Goal: Task Accomplishment & Management: Use online tool/utility

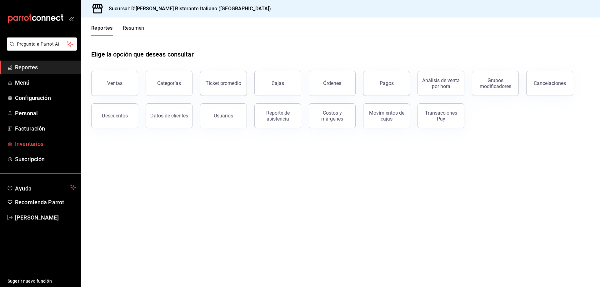
click at [30, 143] on span "Inventarios" at bounding box center [45, 144] width 61 height 8
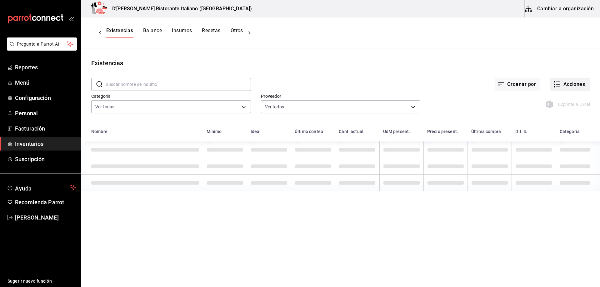
click at [558, 85] on icon "button" at bounding box center [558, 85] width 8 height 8
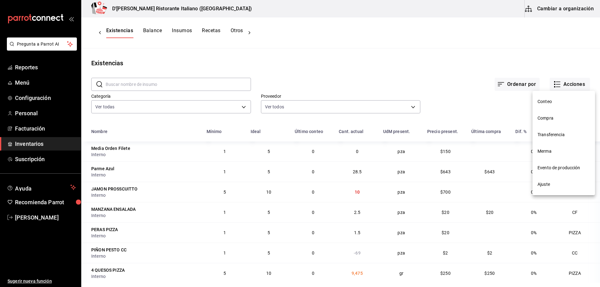
click at [545, 120] on span "Compra" at bounding box center [564, 118] width 53 height 7
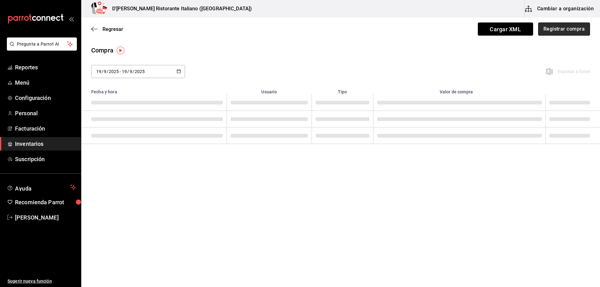
click at [568, 31] on button "Registrar compra" at bounding box center [564, 29] width 52 height 13
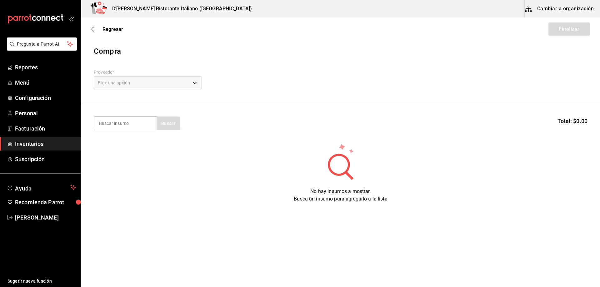
click at [139, 83] on div "Elige una opción" at bounding box center [148, 82] width 108 height 13
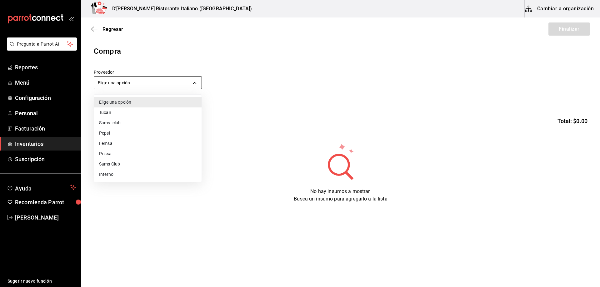
click at [196, 83] on body "Pregunta a Parrot AI Reportes Menú Configuración Personal Facturación Inventari…" at bounding box center [300, 126] width 600 height 252
click at [115, 178] on li "Interno" at bounding box center [148, 174] width 108 height 10
type input "c6a919a6-4d7b-41a0-912d-64ff516ea06c"
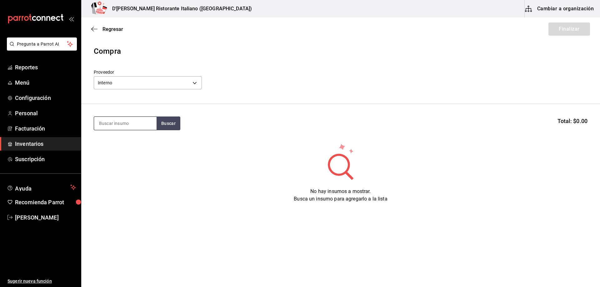
click at [117, 126] on input at bounding box center [125, 123] width 63 height 13
type input "carpa"
click at [161, 120] on button "Buscar" at bounding box center [169, 124] width 24 height 14
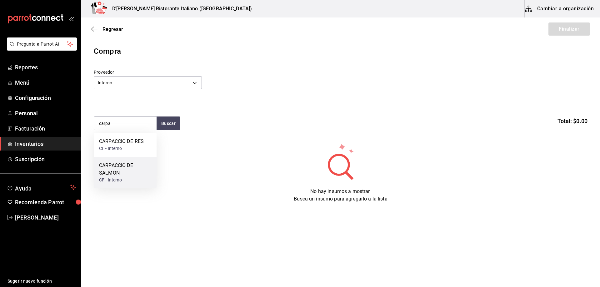
click at [126, 164] on div "CARPACCIO DE SALMON" at bounding box center [125, 169] width 53 height 15
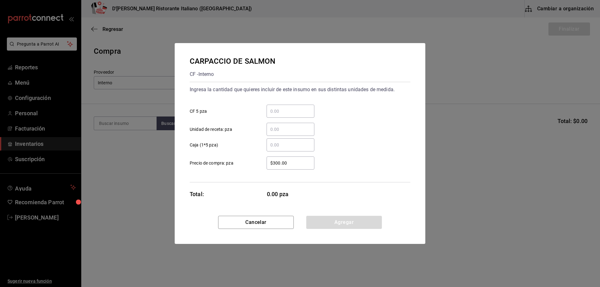
click at [272, 109] on input "​ CF 5 pza" at bounding box center [291, 112] width 48 height 8
type input "2"
click at [330, 225] on button "Agregar" at bounding box center [344, 222] width 76 height 13
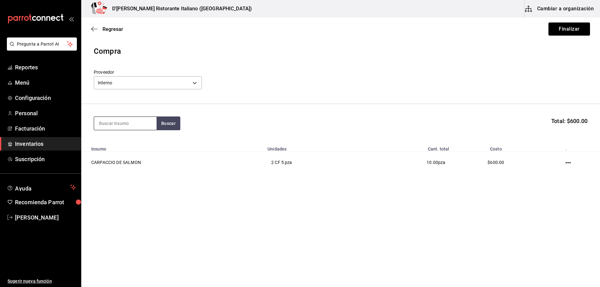
click at [110, 121] on input at bounding box center [125, 123] width 63 height 13
click at [168, 125] on button "Buscar" at bounding box center [169, 124] width 24 height 14
click at [168, 124] on button "Buscar" at bounding box center [169, 124] width 24 height 14
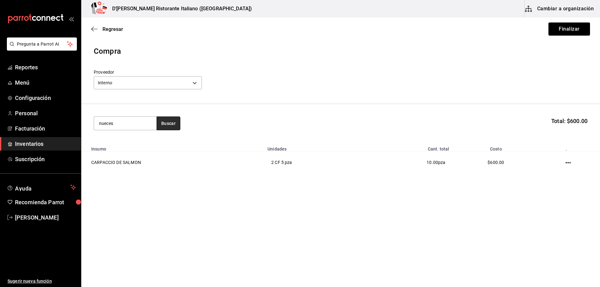
click at [168, 124] on button "Buscar" at bounding box center [169, 124] width 24 height 14
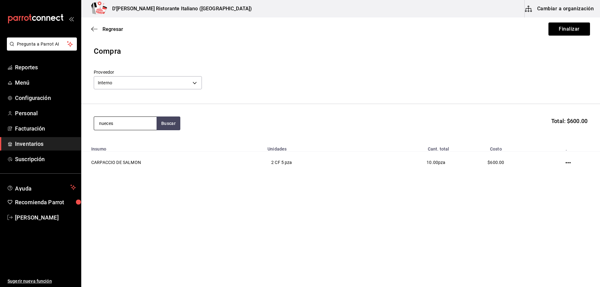
click at [128, 125] on input "nueces" at bounding box center [125, 123] width 63 height 13
click at [160, 127] on button "Buscar" at bounding box center [169, 124] width 24 height 14
click at [164, 124] on button "Buscar" at bounding box center [169, 124] width 24 height 14
click at [133, 120] on input "emsala" at bounding box center [125, 123] width 63 height 13
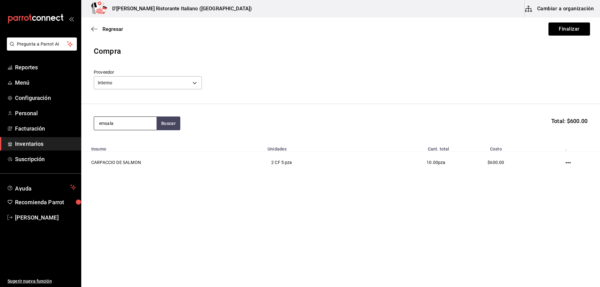
click at [133, 120] on input "emsala" at bounding box center [125, 123] width 63 height 13
type input "ensa"
click at [172, 125] on button "Buscar" at bounding box center [169, 124] width 24 height 14
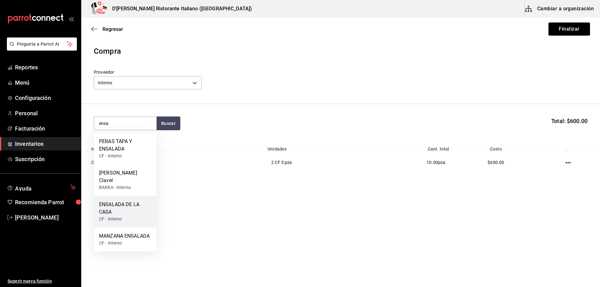
click at [126, 208] on div "ENSALADA DE LA CASA" at bounding box center [125, 208] width 53 height 15
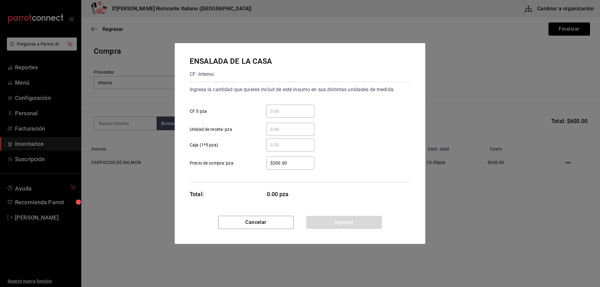
click at [274, 111] on input "​ CF 5 pza" at bounding box center [291, 112] width 48 height 8
type input "1"
click at [338, 225] on button "Agregar" at bounding box center [344, 222] width 76 height 13
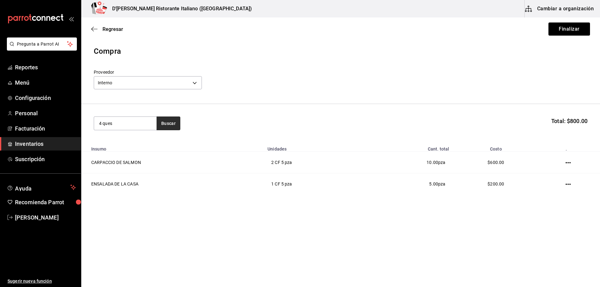
type input "4 ques"
click at [171, 123] on button "Buscar" at bounding box center [169, 124] width 24 height 14
click at [131, 168] on div "4 QUESOS CC CC - Interno" at bounding box center [125, 169] width 63 height 24
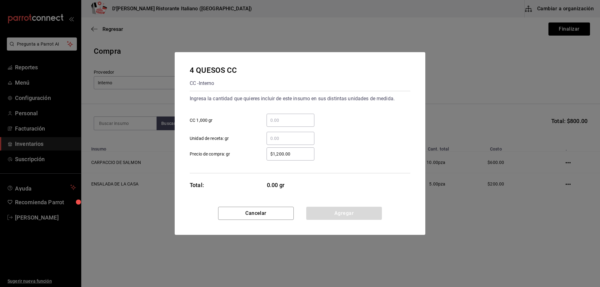
click at [275, 118] on input "​ CC 1,000 gr" at bounding box center [291, 121] width 48 height 8
type input "3.1"
click at [333, 216] on button "Agregar" at bounding box center [344, 213] width 76 height 13
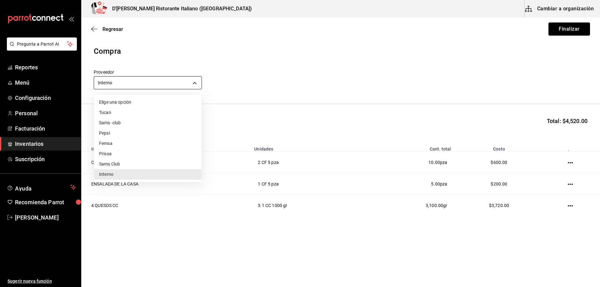
click at [153, 79] on body "Pregunta a Parrot AI Reportes Menú Configuración Personal Facturación Inventari…" at bounding box center [300, 126] width 600 height 252
click at [153, 79] on div at bounding box center [300, 143] width 600 height 287
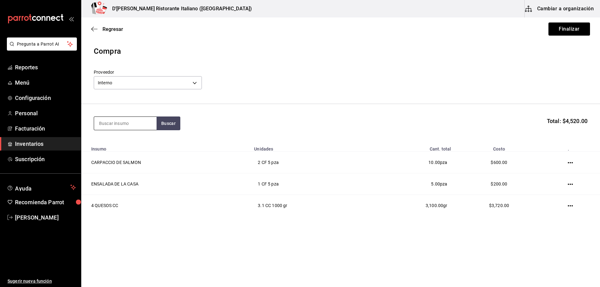
click at [149, 125] on input at bounding box center [125, 123] width 63 height 13
type input "marine"
click at [169, 124] on button "Buscar" at bounding box center [169, 124] width 24 height 14
click at [136, 148] on div "MARINERA CC - Interno" at bounding box center [125, 145] width 63 height 24
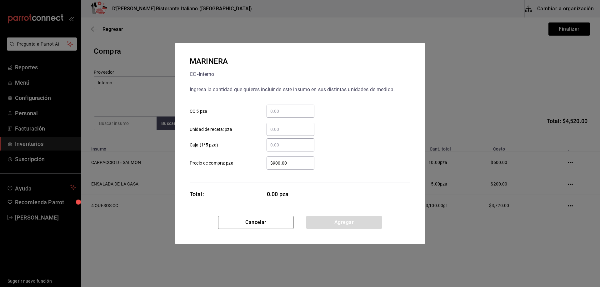
click at [288, 114] on input "​ CC 5 pza" at bounding box center [291, 112] width 48 height 8
type input "1"
click at [342, 225] on button "Agregar" at bounding box center [344, 222] width 76 height 13
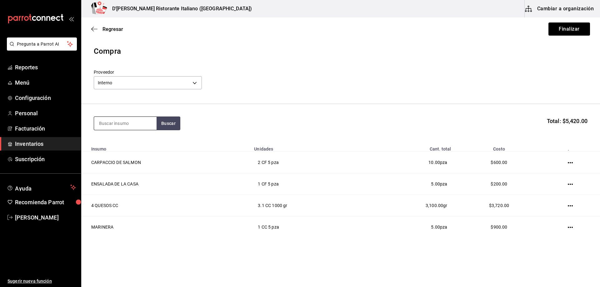
click at [124, 123] on input at bounding box center [125, 123] width 63 height 13
type input "salmo"
click at [166, 121] on button "Buscar" at bounding box center [169, 124] width 24 height 14
click at [139, 140] on div "SALMON CC - Interno" at bounding box center [125, 145] width 63 height 24
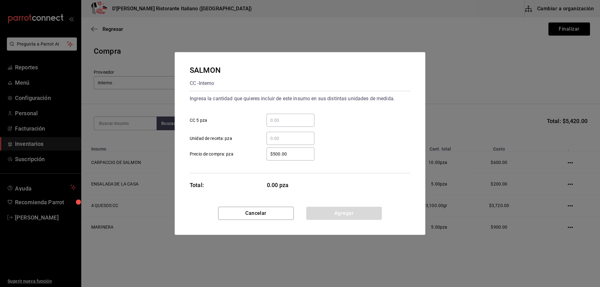
click at [290, 121] on input "​ CC 5 pza" at bounding box center [291, 121] width 48 height 8
type input "3"
type input "4"
click at [343, 188] on div "SALMON CC - Interno Ingresa la cantidad que quieres incluir de este insumo en s…" at bounding box center [300, 129] width 251 height 155
click at [337, 215] on button "Agregar" at bounding box center [344, 213] width 76 height 13
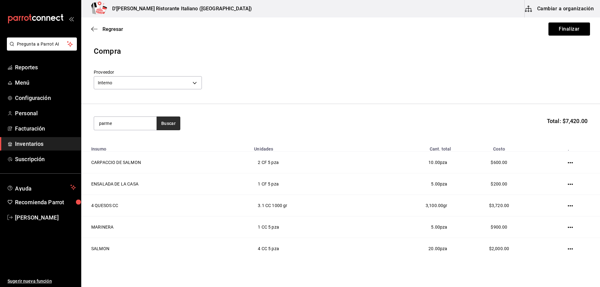
type input "parme"
click at [170, 124] on button "Buscar" at bounding box center [169, 124] width 24 height 14
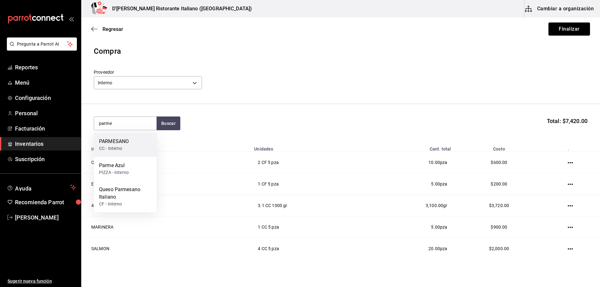
click at [133, 145] on div "PARMESANO CC - Interno" at bounding box center [125, 145] width 63 height 24
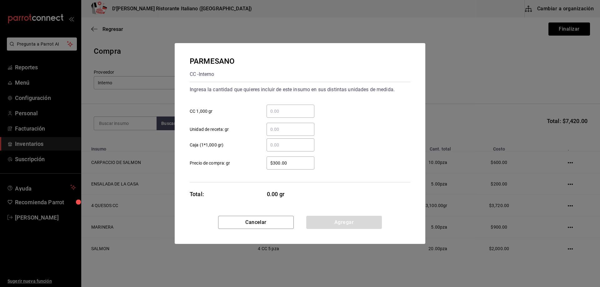
click at [296, 112] on input "​ CC 1,000 gr" at bounding box center [291, 112] width 48 height 8
type input "4"
click at [327, 224] on button "Agregar" at bounding box center [344, 222] width 76 height 13
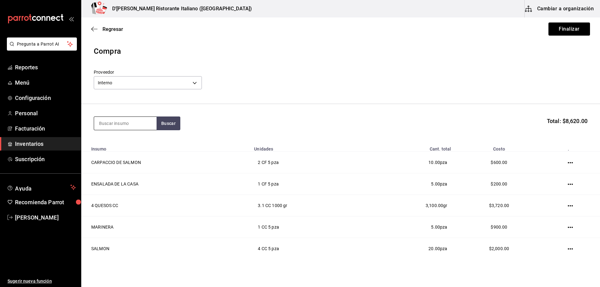
click at [140, 125] on input at bounding box center [125, 123] width 63 height 13
type input "pulpo"
click at [172, 127] on button "Buscar" at bounding box center [169, 124] width 24 height 14
click at [146, 143] on div "PULPO CC - Interno" at bounding box center [125, 145] width 63 height 24
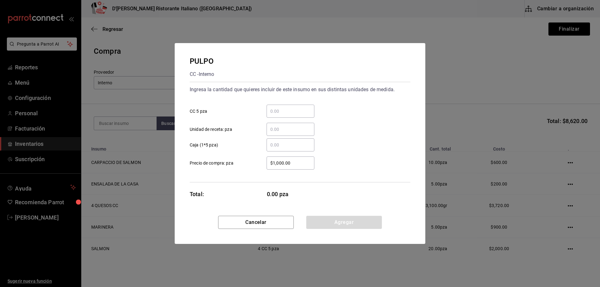
click at [289, 109] on input "​ CC 5 pza" at bounding box center [291, 112] width 48 height 8
type input "2"
click at [320, 220] on button "Agregar" at bounding box center [344, 222] width 76 height 13
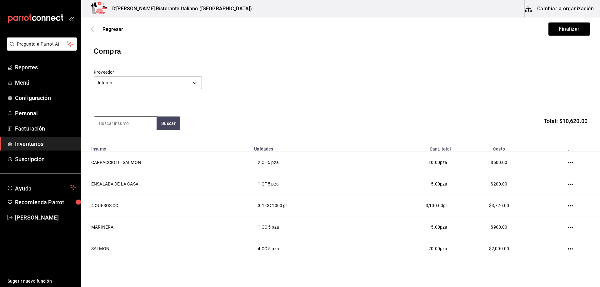
click at [121, 124] on input at bounding box center [125, 123] width 63 height 13
type input "champi"
click at [159, 125] on button "Buscar" at bounding box center [169, 124] width 24 height 14
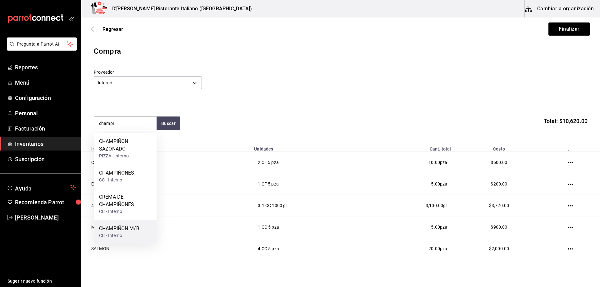
click at [122, 231] on div "CHAMPIÑON M/B" at bounding box center [119, 229] width 40 height 8
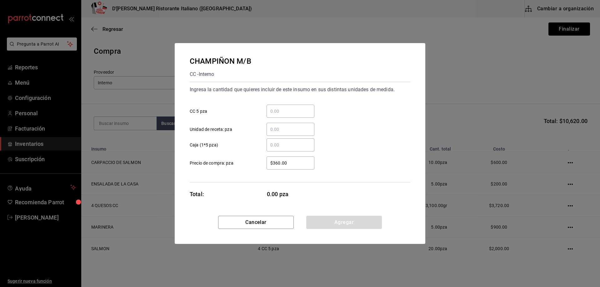
click at [275, 111] on input "​ CC 5 pza" at bounding box center [291, 112] width 48 height 8
type input "2"
click at [341, 224] on button "Agregar" at bounding box center [344, 222] width 76 height 13
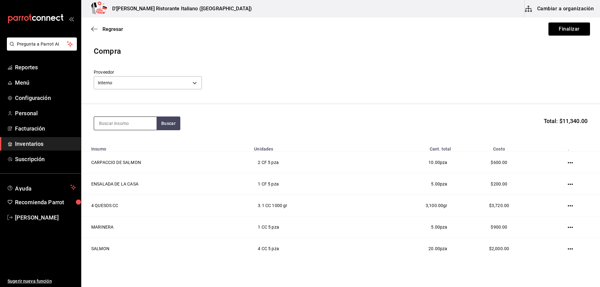
click at [136, 124] on input at bounding box center [125, 123] width 63 height 13
type input "camaron"
click at [167, 123] on button "Buscar" at bounding box center [169, 124] width 24 height 14
click at [129, 143] on div "CAMARON CC - Interno" at bounding box center [125, 145] width 63 height 24
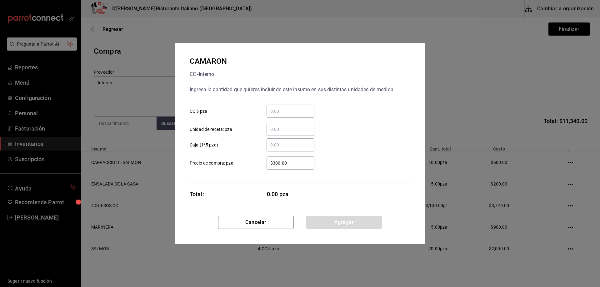
click at [277, 109] on input "​ CC 5 pza" at bounding box center [291, 112] width 48 height 8
type input "8"
click at [316, 218] on button "Agregar" at bounding box center [344, 222] width 76 height 13
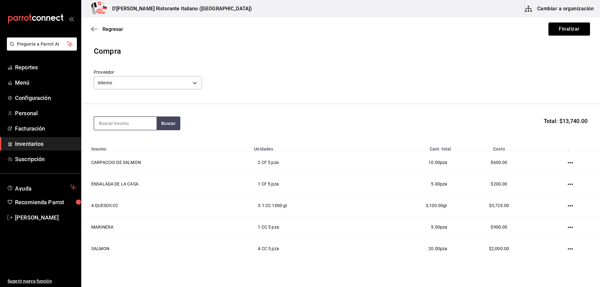
click at [126, 124] on input at bounding box center [125, 123] width 63 height 13
type input "pechuga"
click at [158, 126] on button "Buscar" at bounding box center [169, 124] width 24 height 14
click at [141, 141] on div "PECHUGA CC - Interno" at bounding box center [125, 145] width 63 height 24
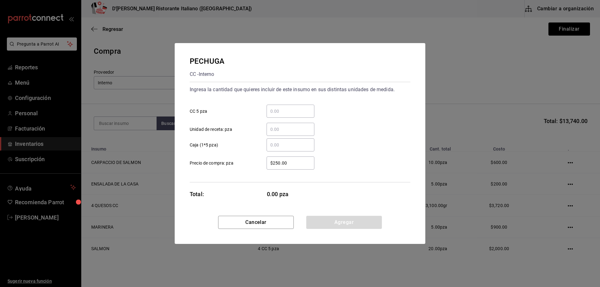
click at [308, 113] on input "​ CC 5 pza" at bounding box center [291, 112] width 48 height 8
type input "6"
click at [337, 223] on button "Agregar" at bounding box center [344, 222] width 76 height 13
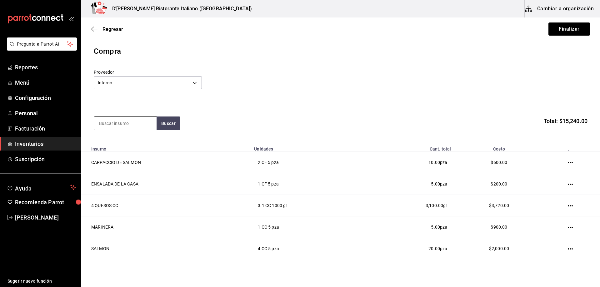
click at [129, 123] on input at bounding box center [125, 123] width 63 height 13
type input "filete"
click at [167, 124] on button "Buscar" at bounding box center [169, 124] width 24 height 14
click at [130, 170] on div "FILETE CC - Interno" at bounding box center [125, 169] width 63 height 24
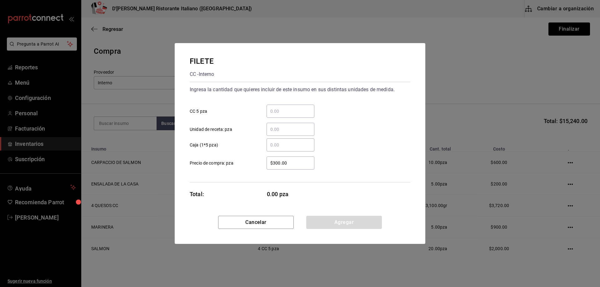
click at [282, 111] on input "​ CC 5 pza" at bounding box center [291, 112] width 48 height 8
type input "4"
click at [330, 224] on button "Agregar" at bounding box center [344, 222] width 76 height 13
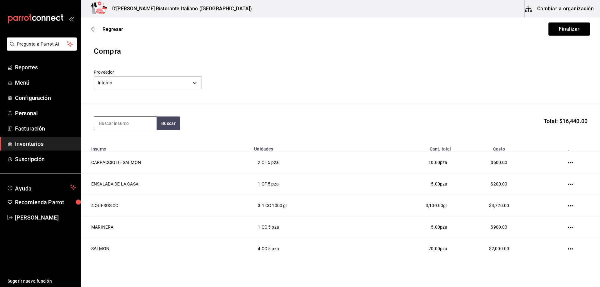
click at [138, 123] on input at bounding box center [125, 123] width 63 height 13
type input "lasag"
click at [171, 126] on button "Buscar" at bounding box center [169, 124] width 24 height 14
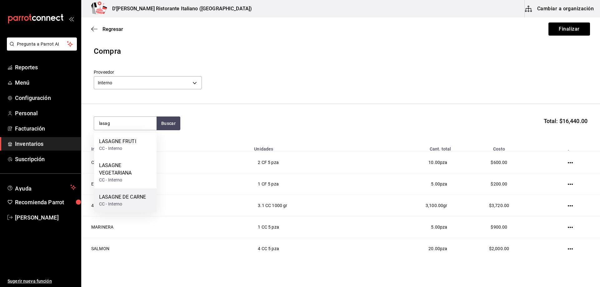
click at [124, 197] on div "LASAGNE DE CARNE" at bounding box center [122, 198] width 47 height 8
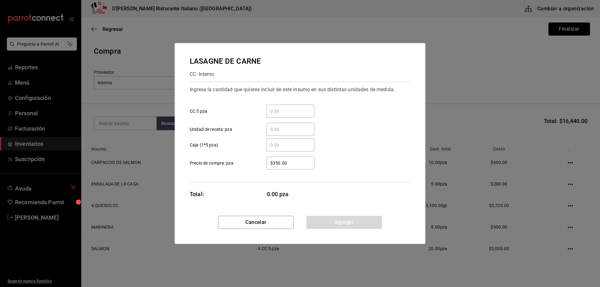
click at [268, 110] on input "​ CC 5 pza" at bounding box center [291, 112] width 48 height 8
type input "4"
click at [325, 223] on button "Agregar" at bounding box center [344, 222] width 76 height 13
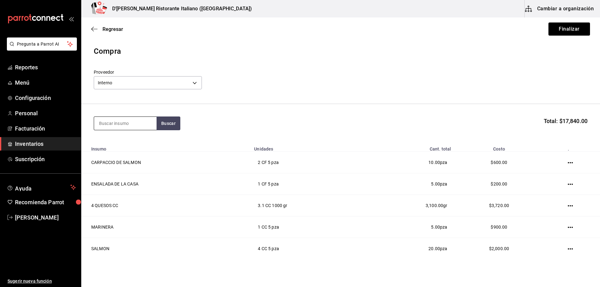
click at [122, 127] on input at bounding box center [125, 123] width 63 height 13
type input "lasag"
click at [139, 174] on div "LASAGNE VEGETARIANA" at bounding box center [125, 169] width 53 height 15
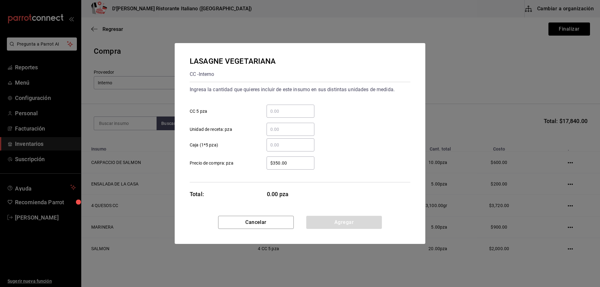
click at [293, 114] on input "​ CC 5 pza" at bounding box center [291, 112] width 48 height 8
type input "1"
click at [325, 223] on button "Agregar" at bounding box center [344, 222] width 76 height 13
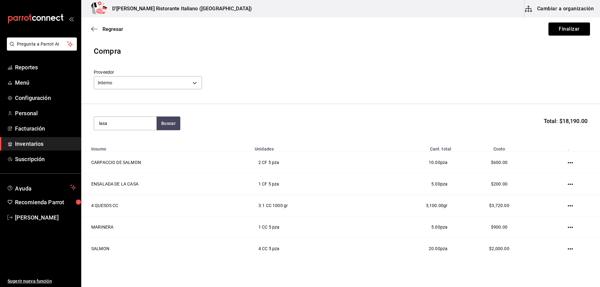
type input "lasag"
click at [129, 137] on div "LASAGNE FRUTI CC - Interno" at bounding box center [125, 145] width 63 height 24
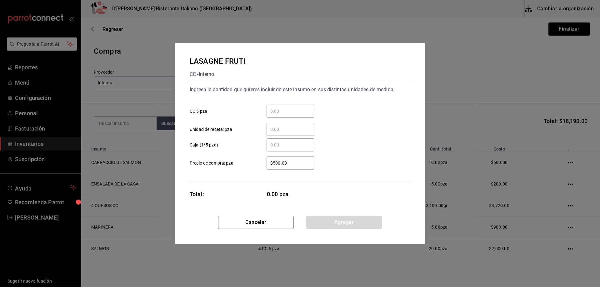
click at [301, 109] on input "​ CC 5 pza" at bounding box center [291, 112] width 48 height 8
type input "1"
click at [325, 223] on button "Agregar" at bounding box center [344, 222] width 76 height 13
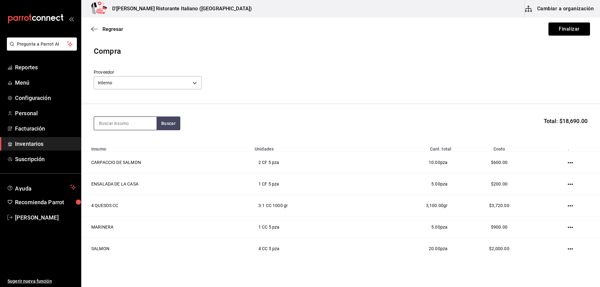
click at [120, 125] on input at bounding box center [125, 123] width 63 height 13
type input "fruti"
click at [165, 119] on button "Buscar" at bounding box center [169, 124] width 24 height 14
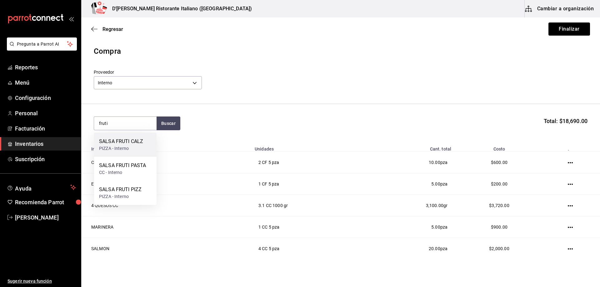
click at [130, 150] on div "PIZZA - Interno" at bounding box center [121, 148] width 44 height 7
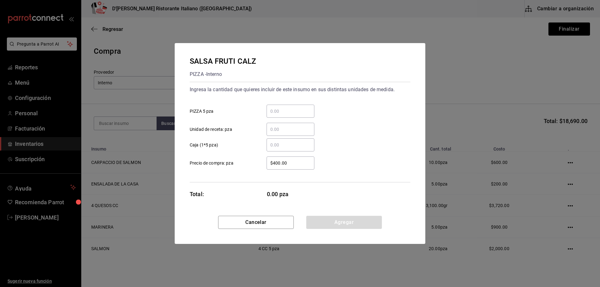
click at [291, 113] on input "​ PIZZA 5 pza" at bounding box center [291, 112] width 48 height 8
type input "1"
click at [331, 222] on button "Agregar" at bounding box center [344, 222] width 76 height 13
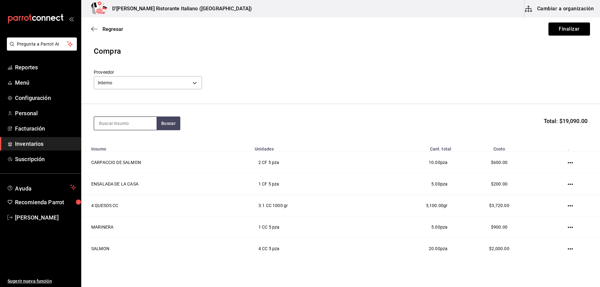
click at [133, 124] on input at bounding box center [125, 123] width 63 height 13
type input "frut"
click at [168, 124] on button "Buscar" at bounding box center [169, 124] width 24 height 14
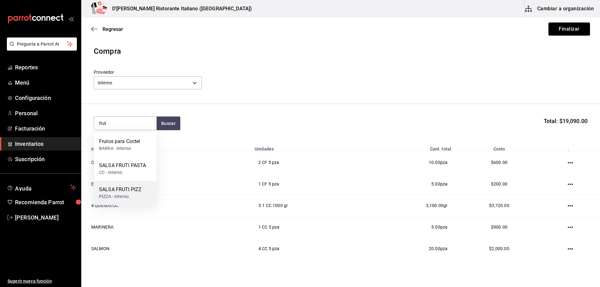
click at [133, 195] on div "PIZZA - Interno" at bounding box center [120, 197] width 43 height 7
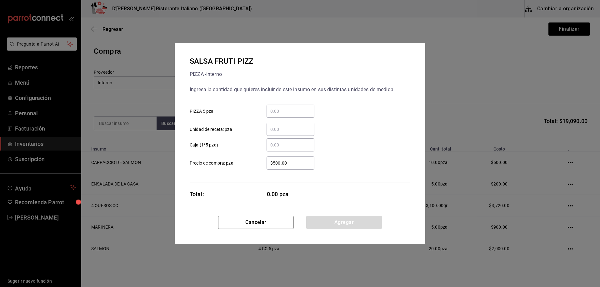
click at [277, 108] on input "​ PIZZA 5 pza" at bounding box center [291, 112] width 48 height 8
type input "1"
click at [348, 224] on button "Agregar" at bounding box center [344, 222] width 76 height 13
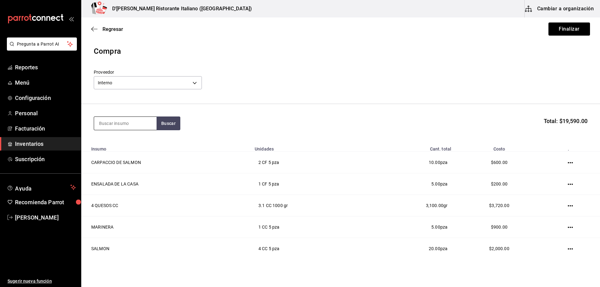
click at [124, 126] on input at bounding box center [125, 123] width 63 height 13
type input "diab"
click at [169, 123] on button "Buscar" at bounding box center [169, 124] width 24 height 14
click at [144, 143] on div "DIABLA PIZZA - Interno" at bounding box center [125, 145] width 63 height 24
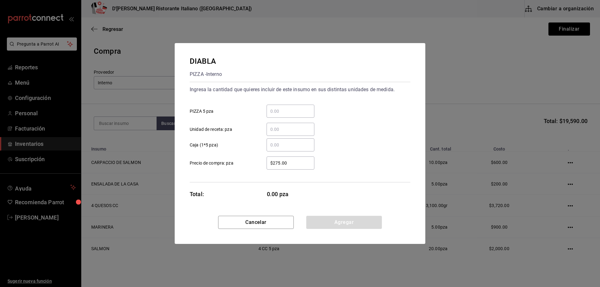
click at [286, 110] on input "​ PIZZA 5 pza" at bounding box center [291, 112] width 48 height 8
type input "1"
click at [354, 223] on button "Agregar" at bounding box center [344, 222] width 76 height 13
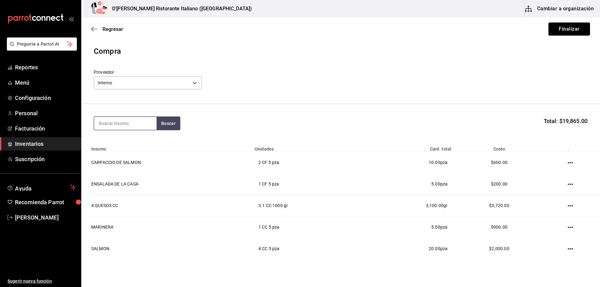
click at [131, 123] on input at bounding box center [125, 123] width 63 height 13
type input "chori"
click at [172, 125] on button "Buscar" at bounding box center [169, 124] width 24 height 14
click at [141, 143] on div "CHORIZO PIZZA - Interno" at bounding box center [125, 145] width 63 height 24
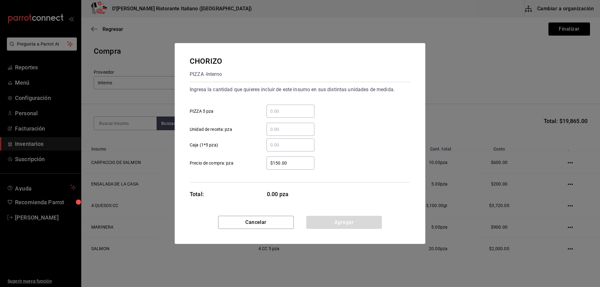
click at [278, 113] on input "​ PIZZA 5 pza" at bounding box center [291, 112] width 48 height 8
type input "2"
click at [350, 221] on button "Agregar" at bounding box center [344, 222] width 76 height 13
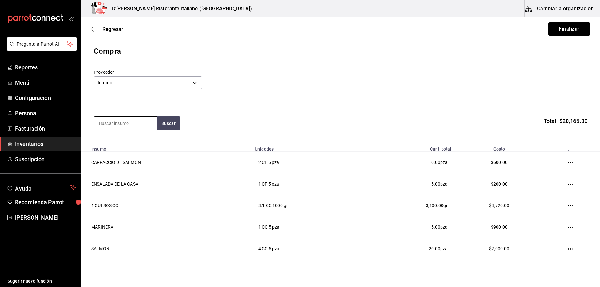
click at [124, 125] on input at bounding box center [125, 123] width 63 height 13
type input "queso"
click at [161, 124] on button "Buscar" at bounding box center [169, 124] width 24 height 14
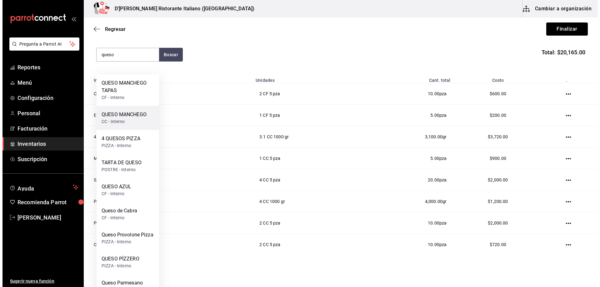
scroll to position [94, 0]
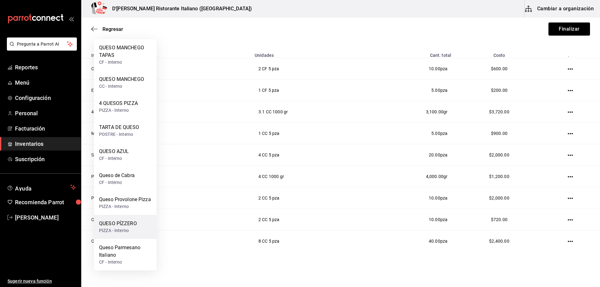
click at [121, 229] on div "PIZZA - Interno" at bounding box center [118, 231] width 38 height 7
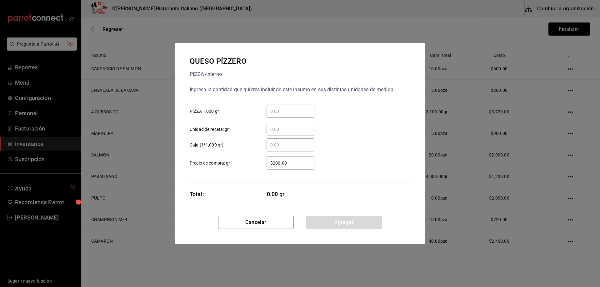
click at [291, 109] on input "​ PIZZA 1,000 gr" at bounding box center [291, 112] width 48 height 8
type input "24"
click at [332, 221] on button "Agregar" at bounding box center [344, 222] width 76 height 13
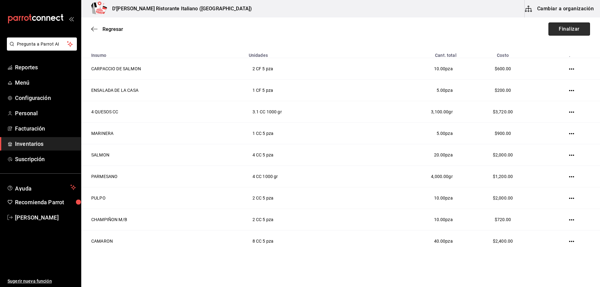
click at [558, 29] on button "Finalizar" at bounding box center [570, 29] width 42 height 13
